Goal: Information Seeking & Learning: Learn about a topic

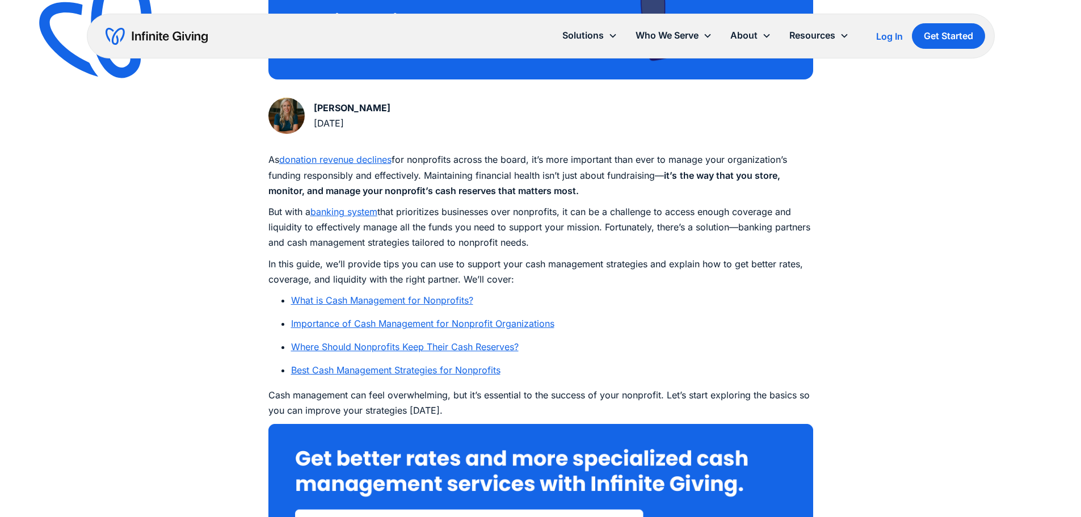
scroll to position [568, 0]
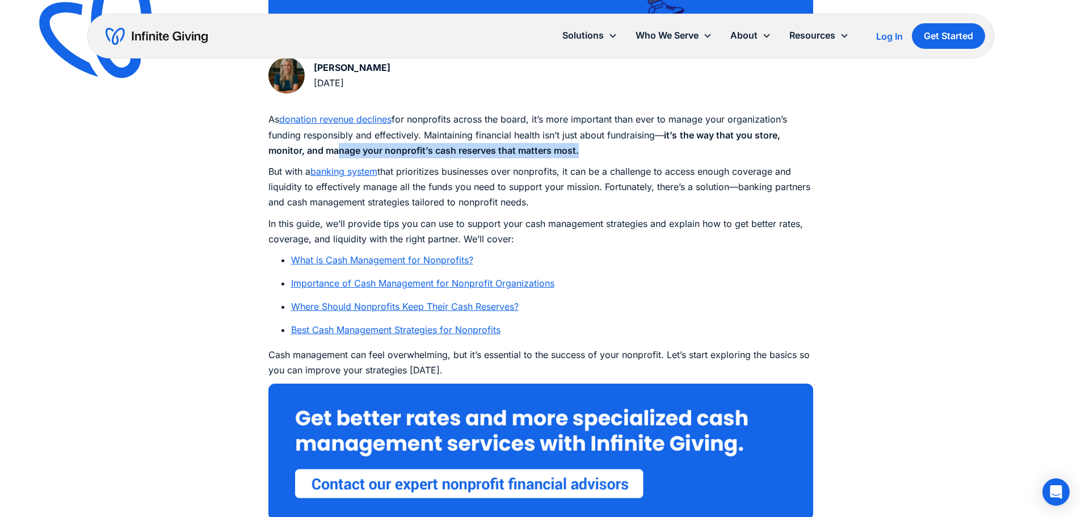
drag, startPoint x: 338, startPoint y: 144, endPoint x: 606, endPoint y: 145, distance: 268.5
click at [606, 145] on p "As donation revenue declines for nonprofits across the board, it’s more importa…" at bounding box center [540, 135] width 545 height 47
click at [605, 145] on p "As donation revenue declines for nonprofits across the board, it’s more importa…" at bounding box center [540, 135] width 545 height 47
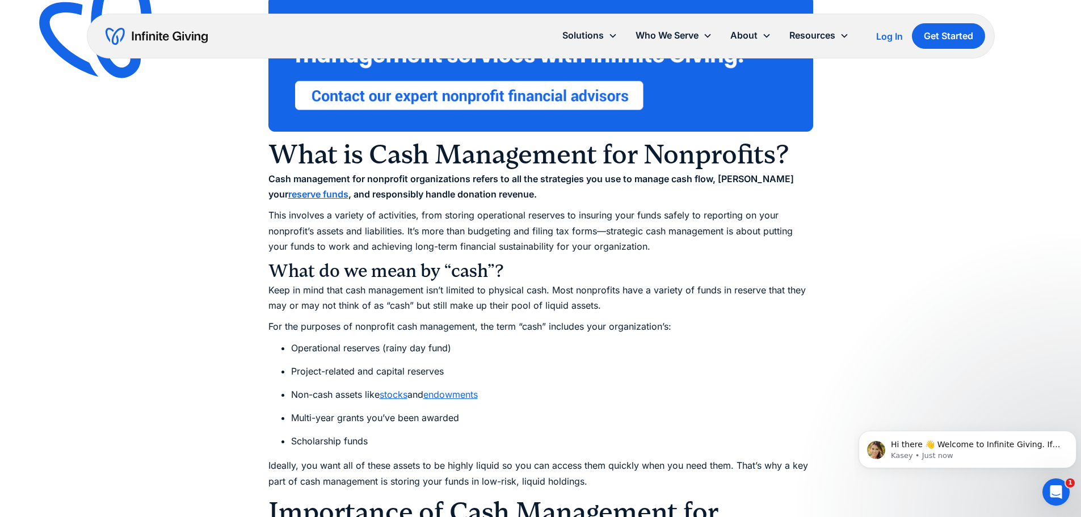
scroll to position [1022, 0]
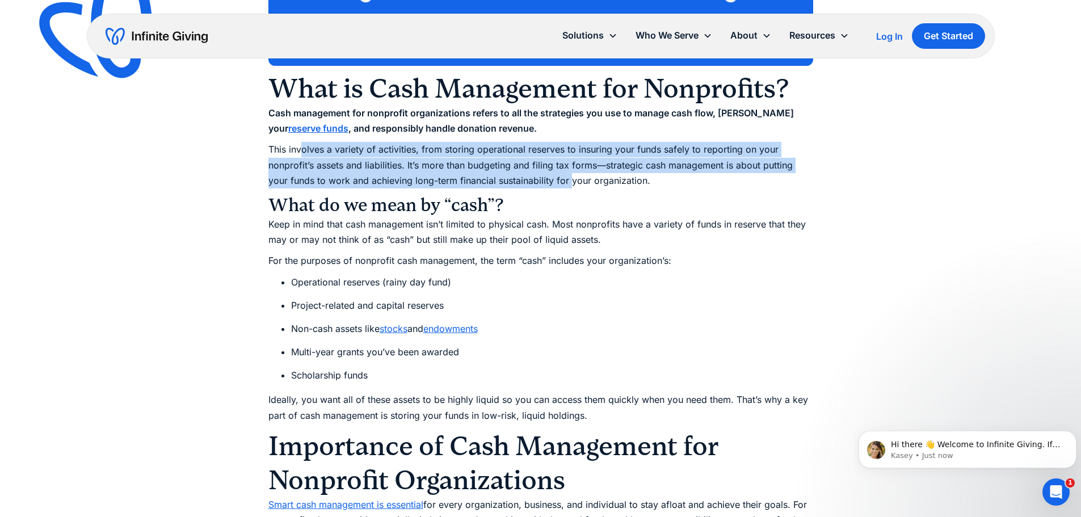
drag, startPoint x: 302, startPoint y: 156, endPoint x: 570, endPoint y: 174, distance: 269.1
click at [570, 174] on p "This involves a variety of activities, from storing operational reserves to ins…" at bounding box center [540, 165] width 545 height 47
click at [422, 167] on p "This involves a variety of activities, from storing operational reserves to ins…" at bounding box center [540, 165] width 545 height 47
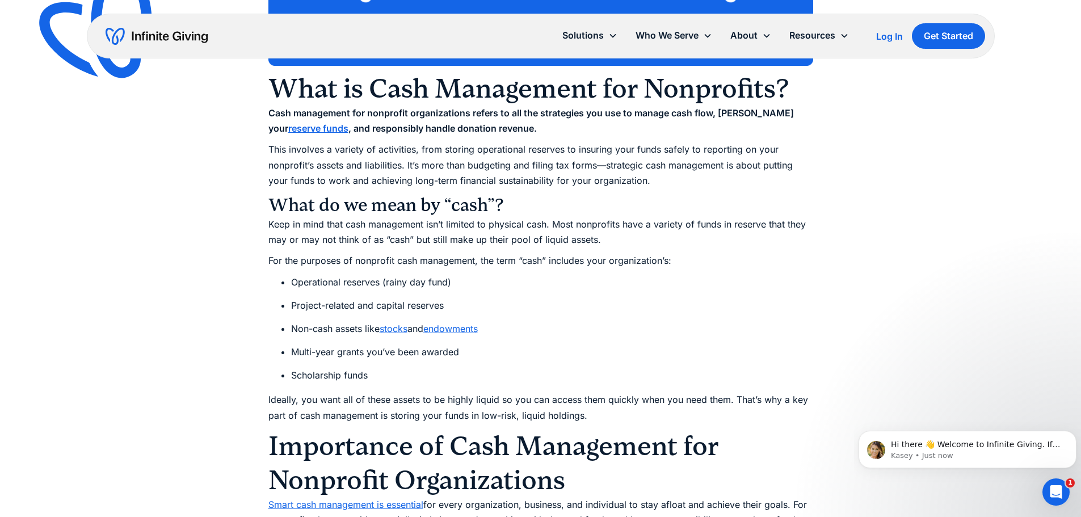
click at [337, 183] on p "This involves a variety of activities, from storing operational reserves to ins…" at bounding box center [540, 165] width 545 height 47
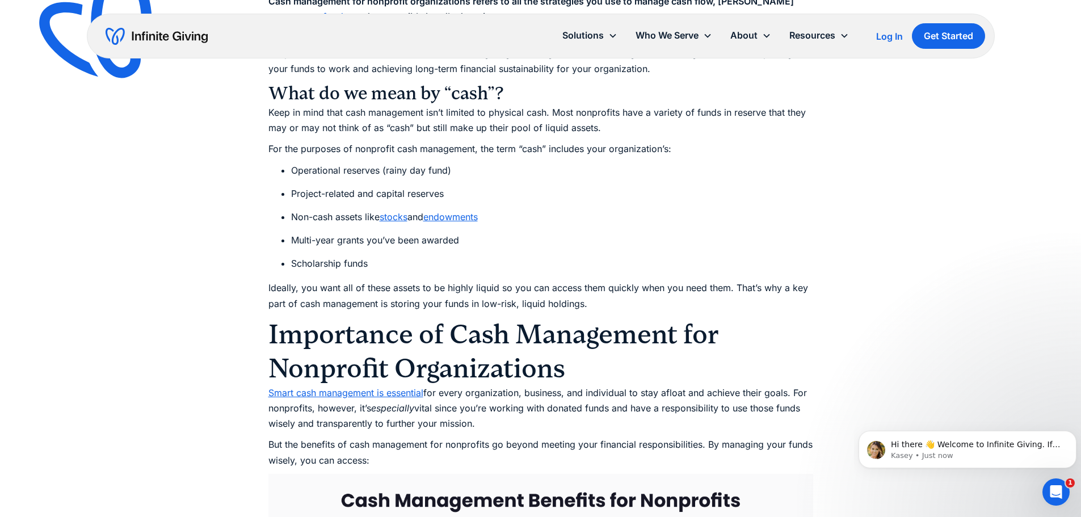
scroll to position [1135, 0]
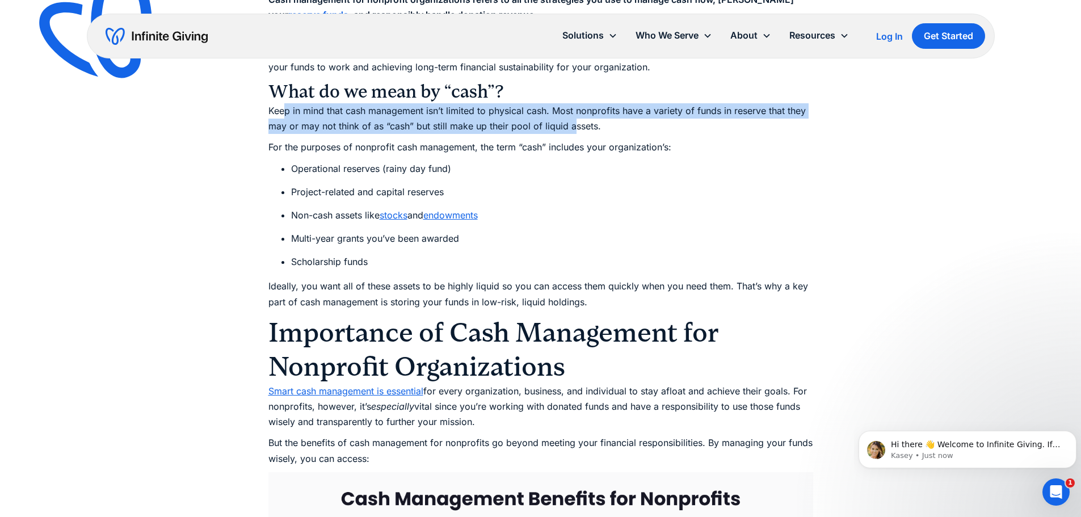
drag, startPoint x: 284, startPoint y: 116, endPoint x: 574, endPoint y: 123, distance: 290.1
click at [574, 123] on p "Keep in mind that cash management isn’t limited to physical cash. Most nonprofi…" at bounding box center [540, 118] width 545 height 31
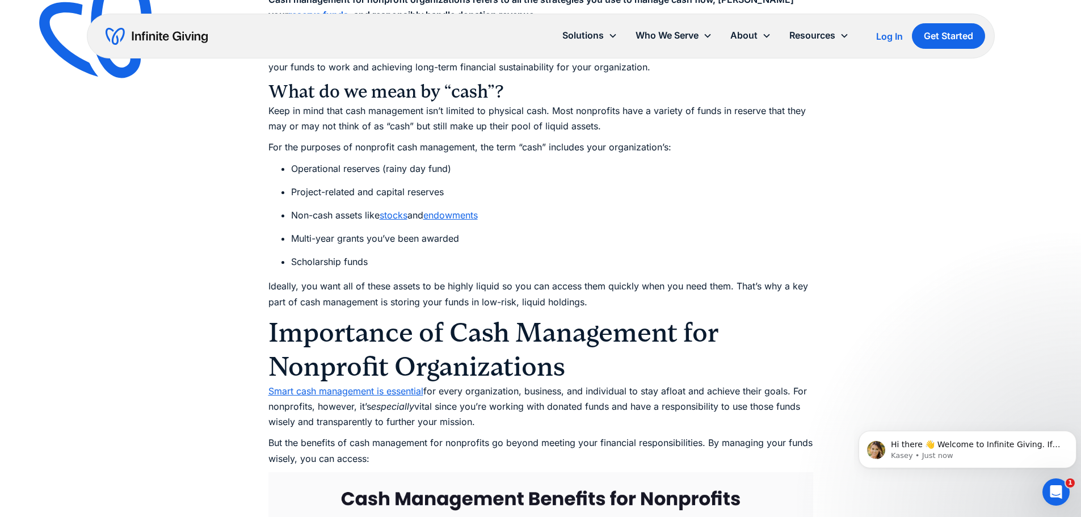
click at [605, 120] on p "Keep in mind that cash management isn’t limited to physical cash. Most nonprofi…" at bounding box center [540, 118] width 545 height 31
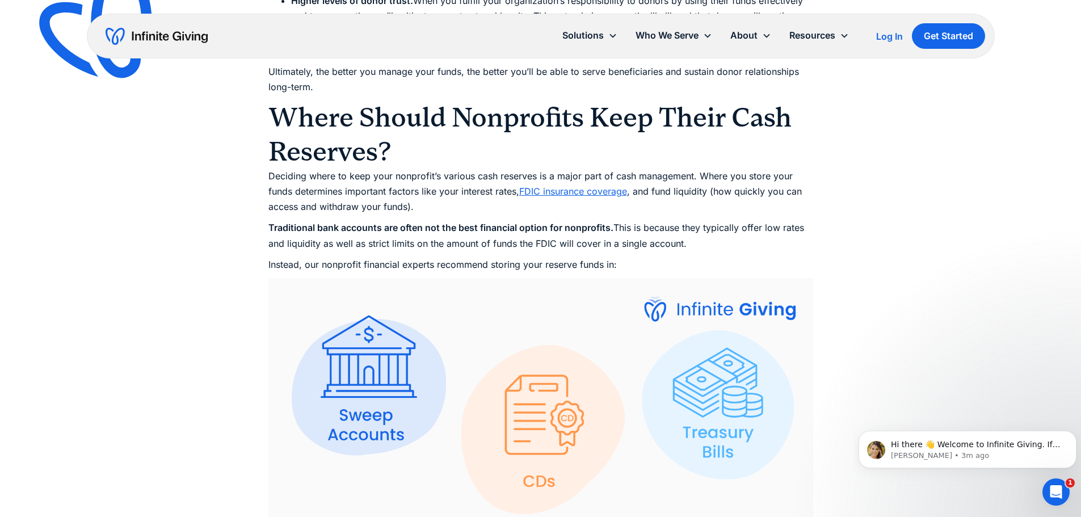
scroll to position [2043, 0]
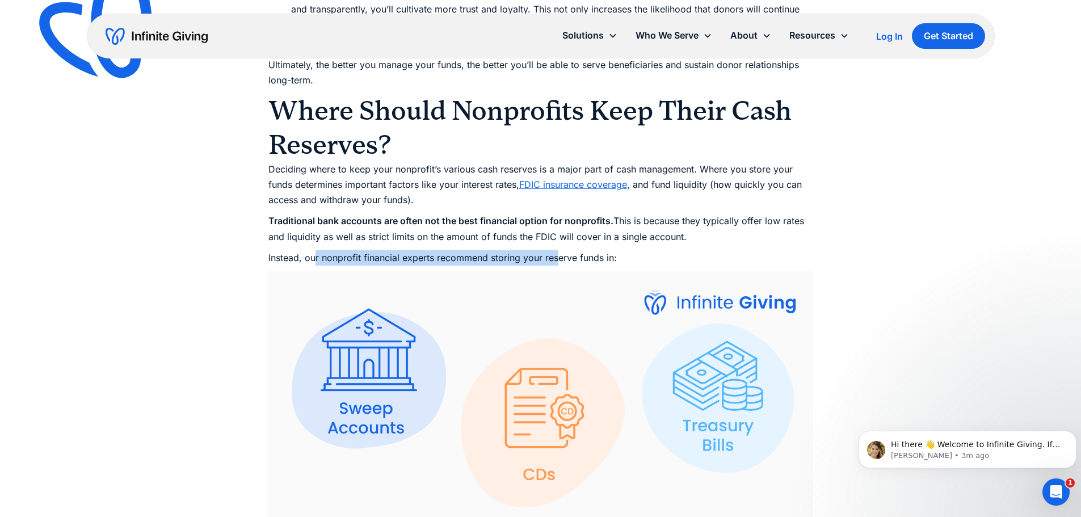
drag, startPoint x: 314, startPoint y: 261, endPoint x: 558, endPoint y: 256, distance: 244.1
click at [558, 256] on p "Instead, our nonprofit financial experts recommend storing your reserve funds i…" at bounding box center [540, 257] width 545 height 15
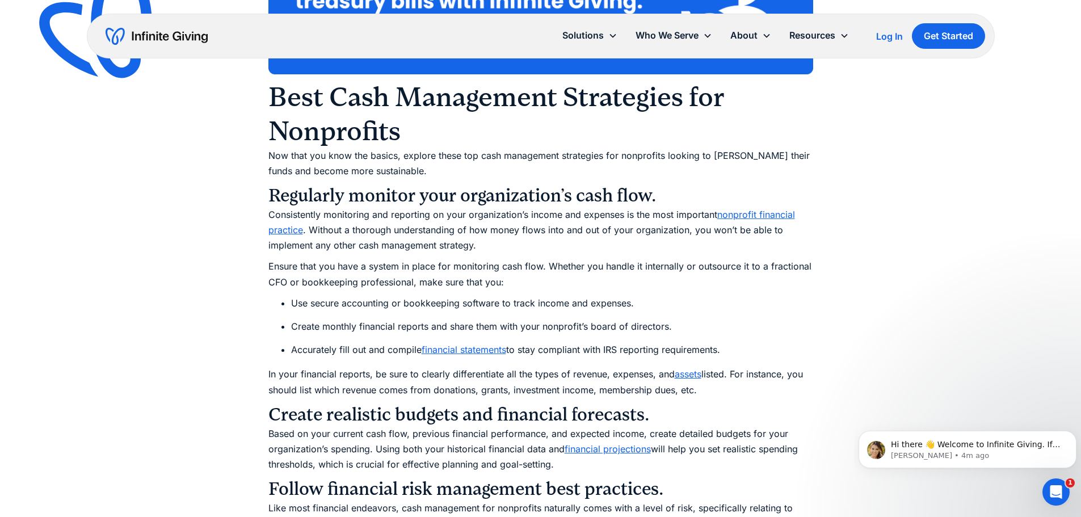
scroll to position [3008, 0]
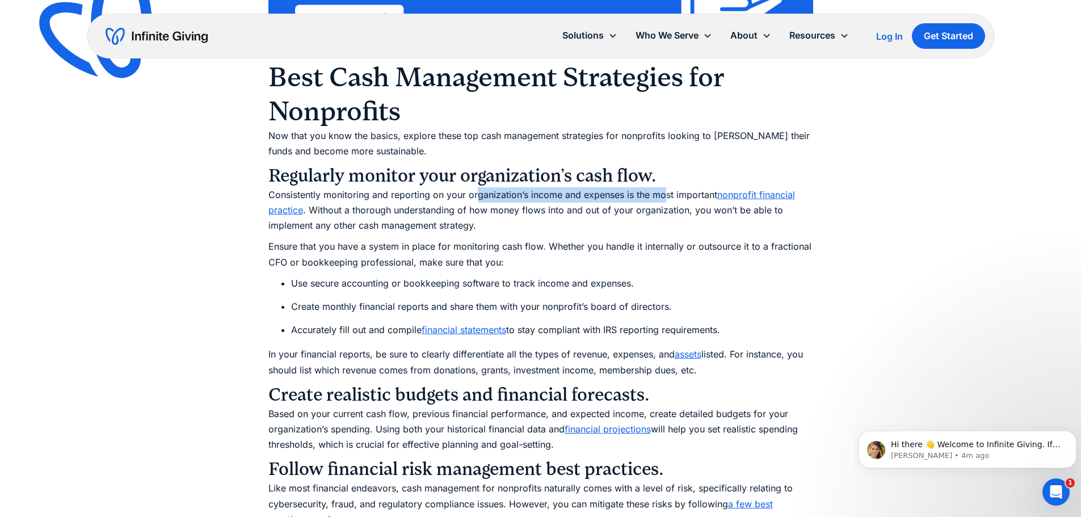
drag, startPoint x: 477, startPoint y: 198, endPoint x: 666, endPoint y: 200, distance: 188.5
click at [666, 200] on p "Consistently monitoring and reporting on your organization’s income and expense…" at bounding box center [540, 210] width 545 height 47
click at [359, 213] on p "Consistently monitoring and reporting on your organization’s income and expense…" at bounding box center [540, 210] width 545 height 47
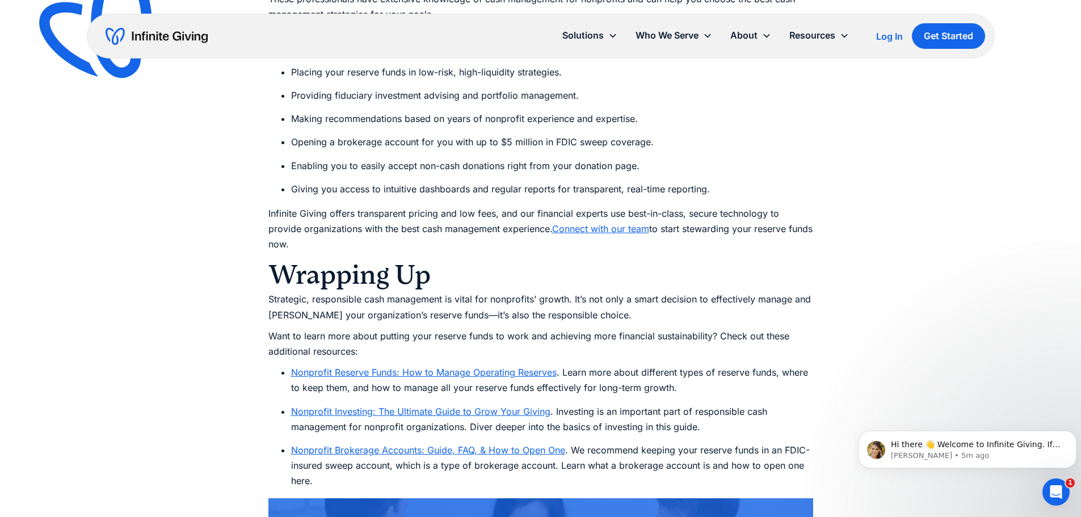
scroll to position [5222, 0]
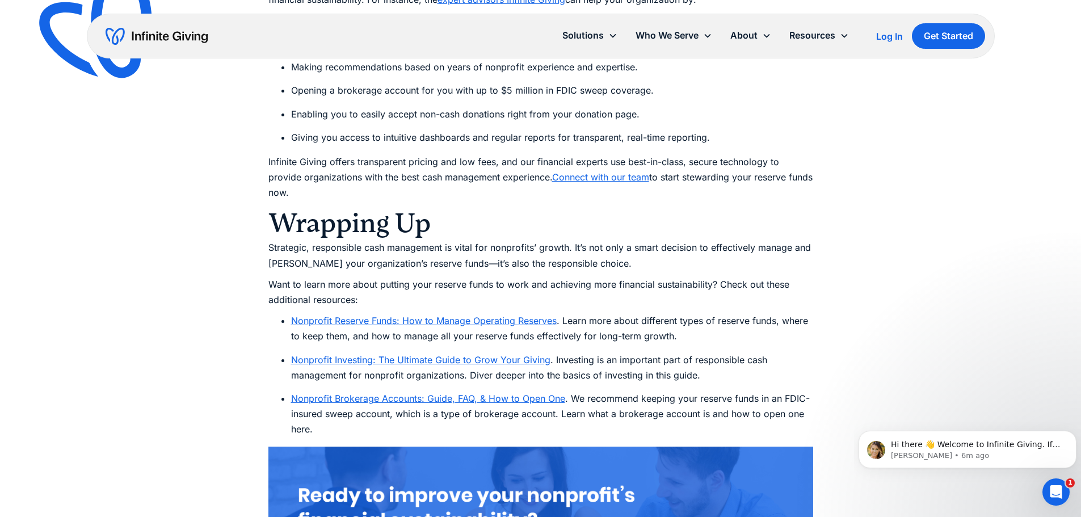
drag, startPoint x: 377, startPoint y: 299, endPoint x: 438, endPoint y: 304, distance: 60.4
click at [438, 315] on link "Nonprofit Reserve Funds: How to Manage Operating Reserves" at bounding box center [424, 320] width 266 height 11
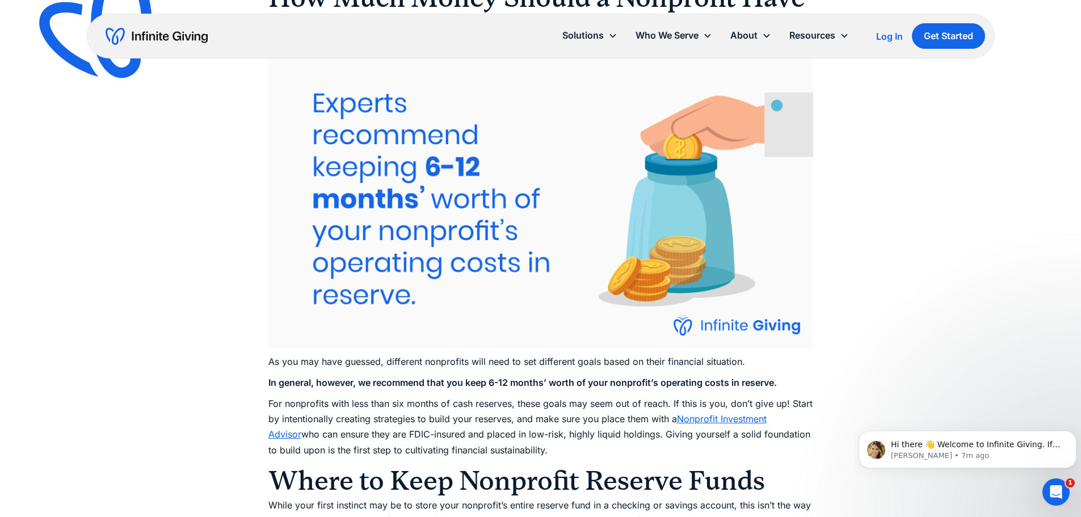
scroll to position [2327, 0]
